Goal: Transaction & Acquisition: Purchase product/service

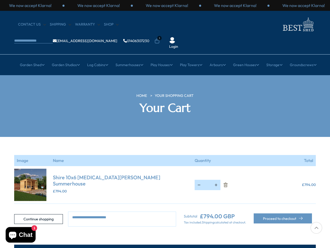
click at [165, 137] on section "Your cart is empty Continue shopping Image Name Quantity Total Shire 10x6 [MEDI…" at bounding box center [165, 182] width 330 height 90
click at [165, 5] on div "We now accept Klarna!" at bounding box center [167, 6] width 68 height 6
click at [160, 35] on li "1" at bounding box center [157, 37] width 5 height 5
click at [29, 58] on link "Garden Shed" at bounding box center [32, 64] width 25 height 13
click at [63, 58] on link "Garden Studios" at bounding box center [66, 64] width 28 height 13
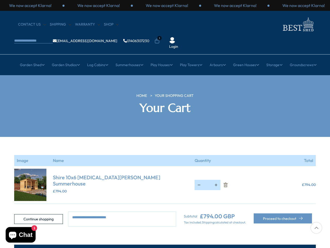
click at [96, 58] on link "Log Cabins" at bounding box center [97, 64] width 21 height 13
click at [128, 58] on link "Summerhouses" at bounding box center [130, 64] width 28 height 13
click at [162, 58] on link "Play Houses" at bounding box center [162, 64] width 22 height 13
click at [192, 58] on link "Play Towers" at bounding box center [191, 64] width 22 height 13
click at [219, 58] on link "Arbours" at bounding box center [218, 64] width 16 height 13
